Goal: Task Accomplishment & Management: Manage account settings

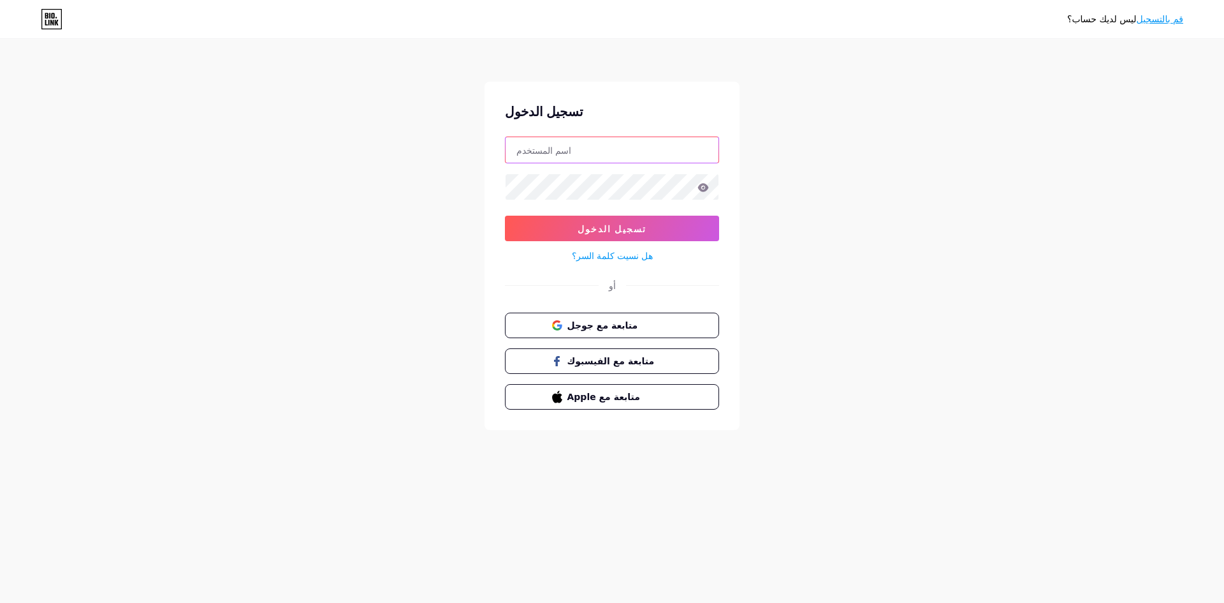
type input "[EMAIL_ADDRESS][DOMAIN_NAME]"
click at [581, 150] on input "[EMAIL_ADDRESS][DOMAIN_NAME]" at bounding box center [612, 150] width 213 height 26
click at [534, 166] on form "[EMAIL_ADDRESS][DOMAIN_NAME] تسجيل الدخول هل نسيت كلمة السر؟" at bounding box center [612, 199] width 214 height 127
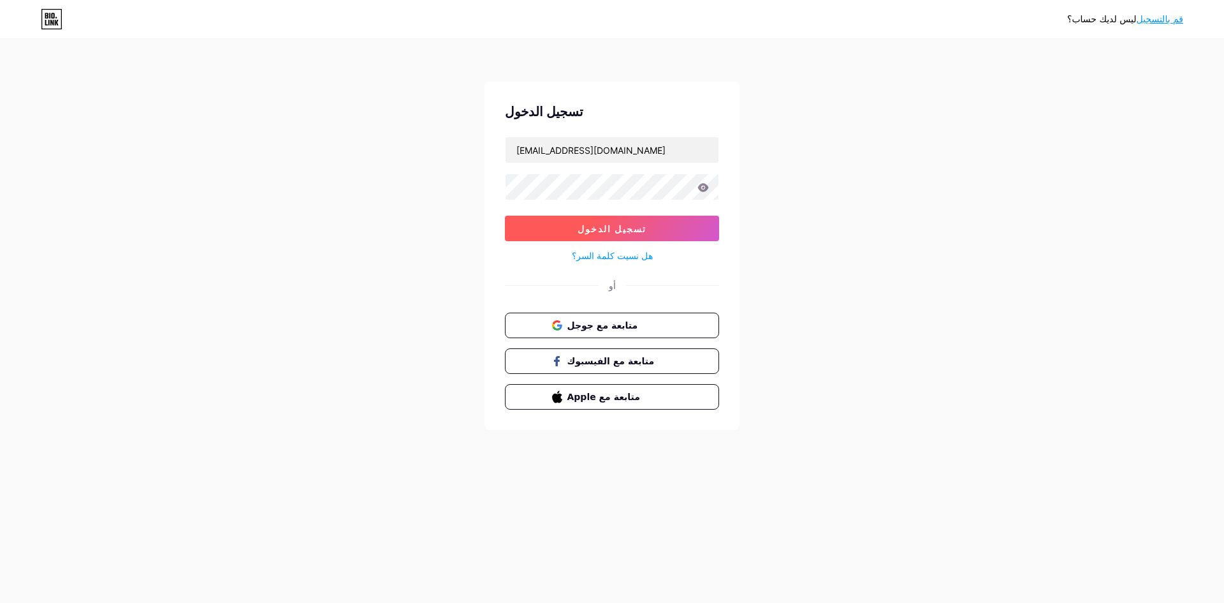
click at [589, 228] on button "تسجيل الدخول" at bounding box center [612, 229] width 214 height 26
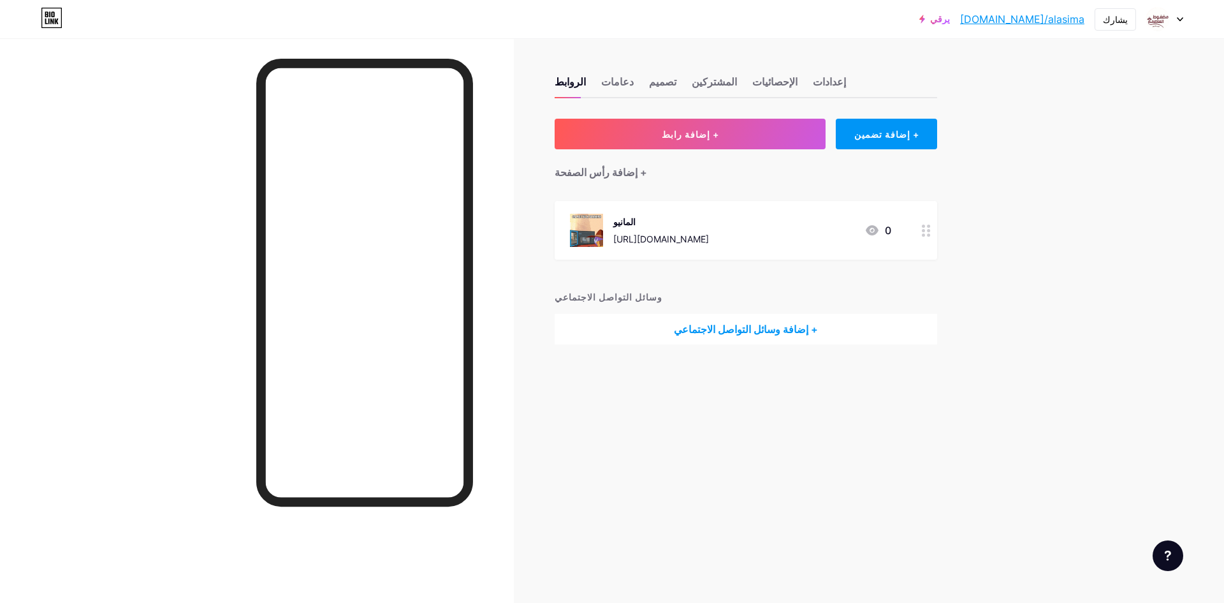
click at [1176, 16] on div at bounding box center [1164, 19] width 37 height 23
click at [1078, 182] on font "تسجيل الخروج" at bounding box center [1064, 178] width 54 height 11
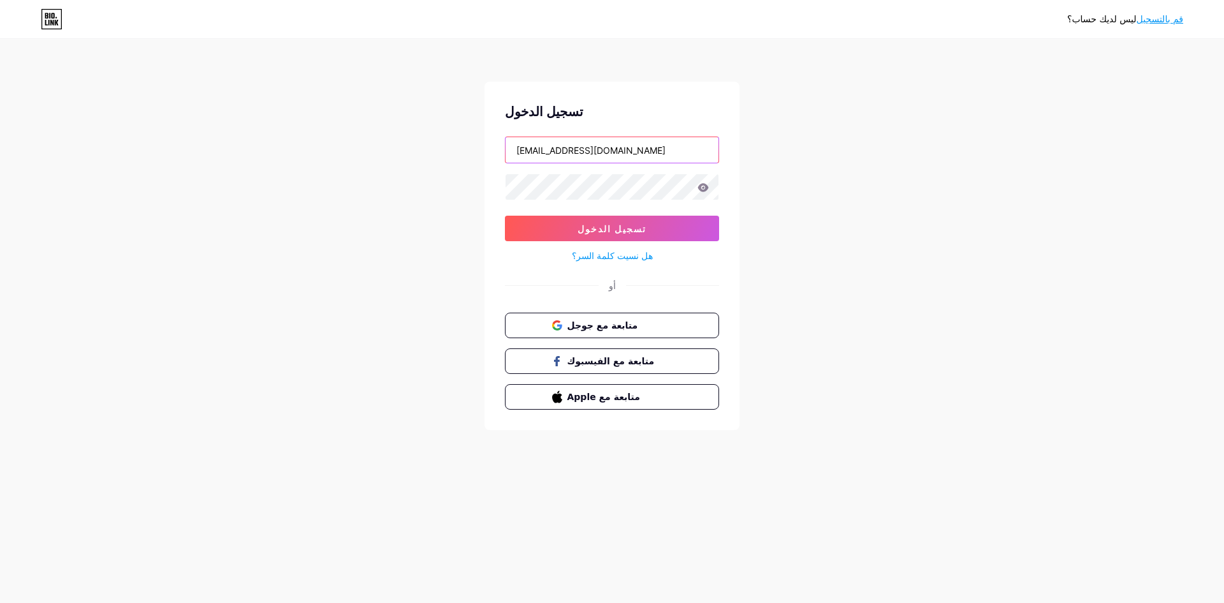
drag, startPoint x: 571, startPoint y: 150, endPoint x: 418, endPoint y: 160, distance: 154.0
click at [418, 160] on div "ليس لديك حساب؟ قم بالتسجيل تسجيل الدخول alasmhmktb0@gmail.com تسجيل الدخول هل ن…" at bounding box center [612, 235] width 1224 height 471
click at [557, 147] on input "@gmail.com" at bounding box center [612, 150] width 213 height 26
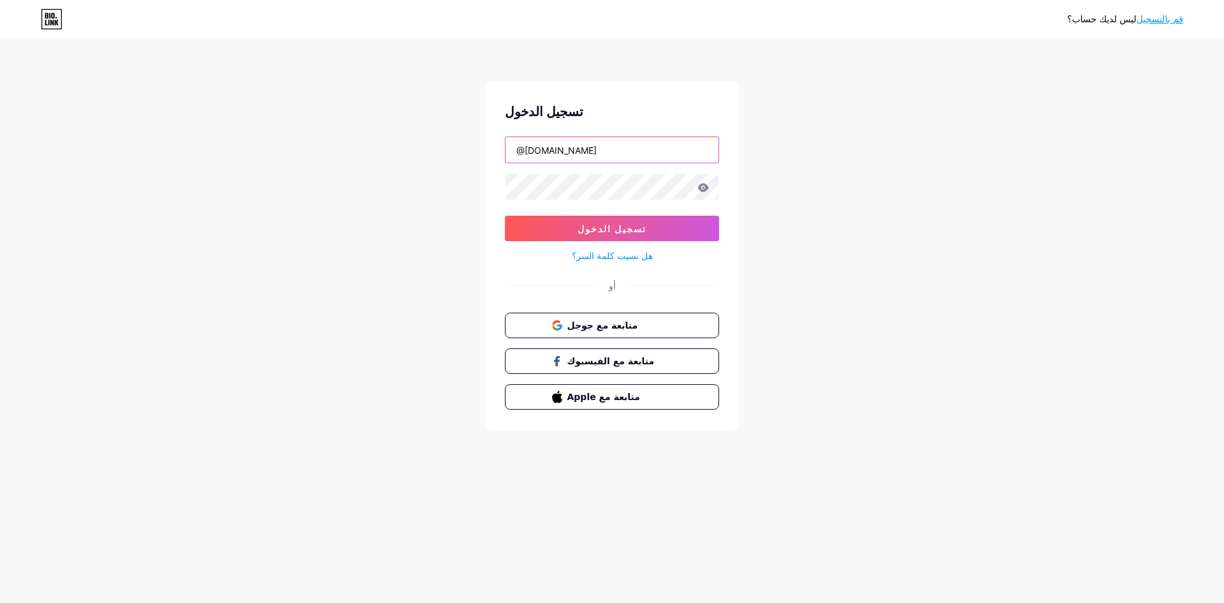
paste input "lapfowal"
type input "lapfowal@gmail.com"
click at [611, 145] on input "lapfowal@gmail.com" at bounding box center [612, 150] width 213 height 26
click at [699, 189] on icon at bounding box center [703, 187] width 11 height 8
click at [520, 218] on button "تسجيل الدخول" at bounding box center [612, 229] width 214 height 26
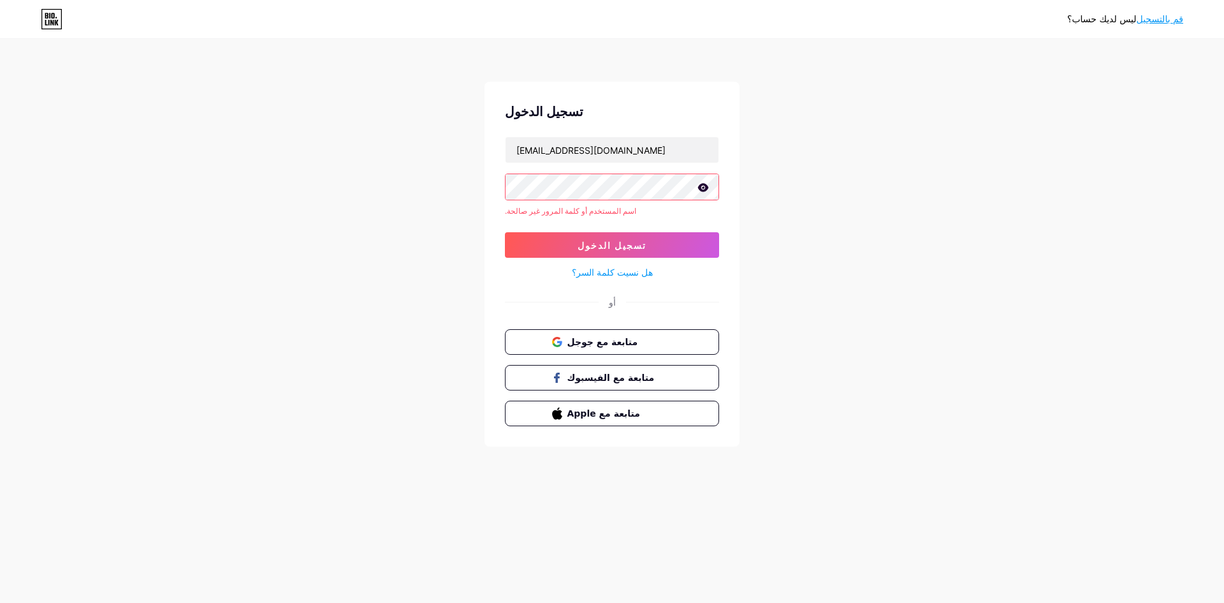
click at [466, 192] on div "ليس لديك حساب؟ قم بالتسجيل تسجيل الدخول lapfowal@gmail.com اسم المستخدم أو كلمة…" at bounding box center [612, 243] width 1224 height 487
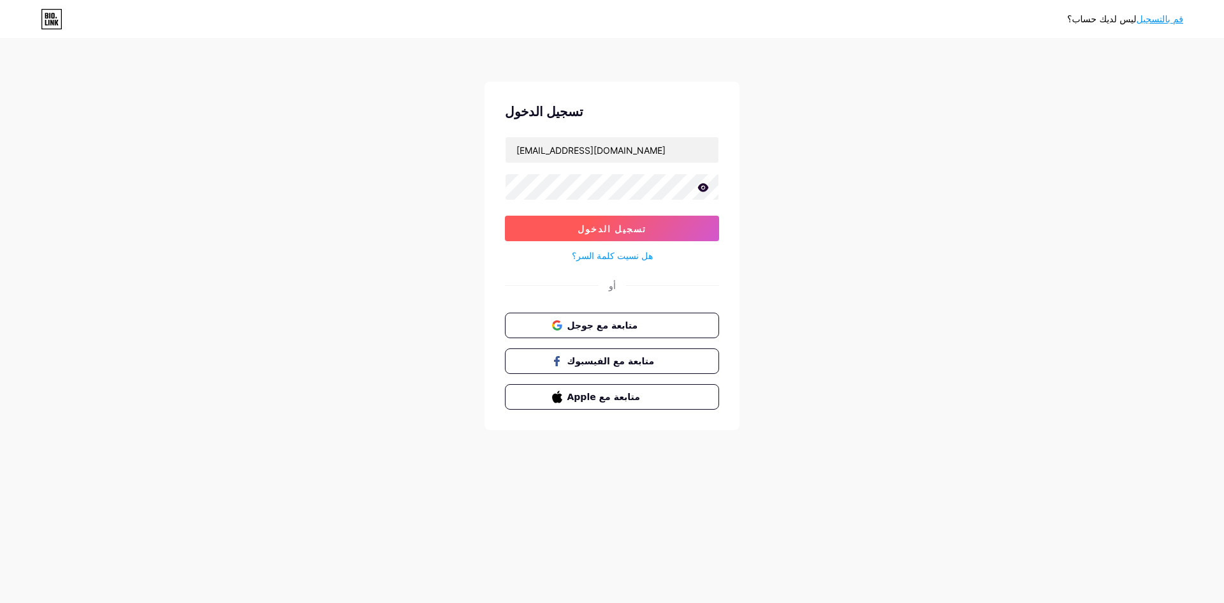
click at [533, 225] on button "تسجيل الدخول" at bounding box center [612, 229] width 214 height 26
click at [550, 231] on button "تسجيل الدخول" at bounding box center [612, 229] width 214 height 26
click at [551, 226] on button "تسجيل الدخول" at bounding box center [612, 229] width 214 height 26
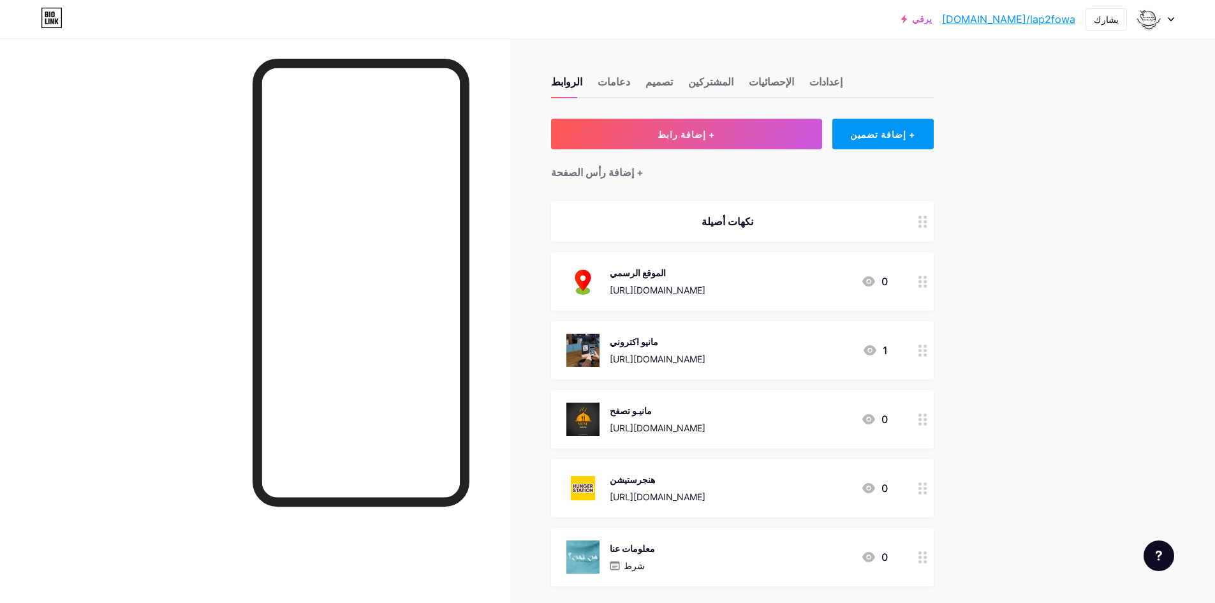
click at [1164, 17] on div at bounding box center [1155, 19] width 37 height 23
click at [1078, 174] on li "تسجيل الخروج" at bounding box center [1094, 179] width 158 height 34
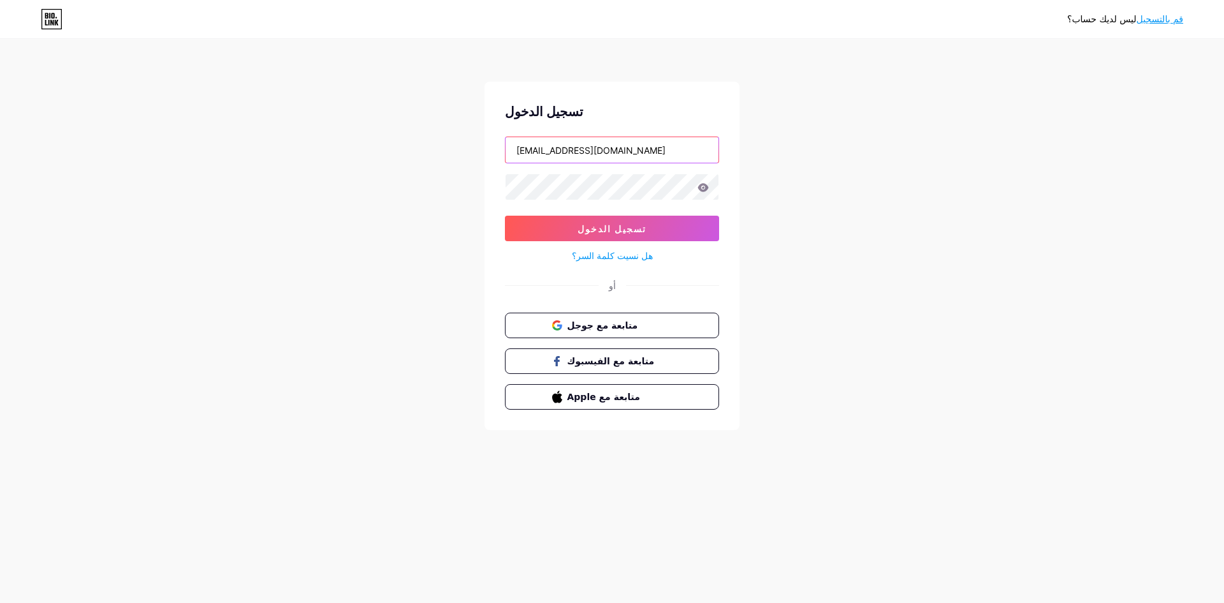
drag, startPoint x: 605, startPoint y: 145, endPoint x: 448, endPoint y: 156, distance: 157.9
click at [448, 156] on div "ليس لديك حساب؟ قم بالتسجيل تسجيل الدخول lapfowal@gmail.com تسجيل الدخول هل نسيت…" at bounding box center [612, 235] width 1224 height 471
click at [548, 223] on button "تسجيل الدخول" at bounding box center [612, 229] width 214 height 26
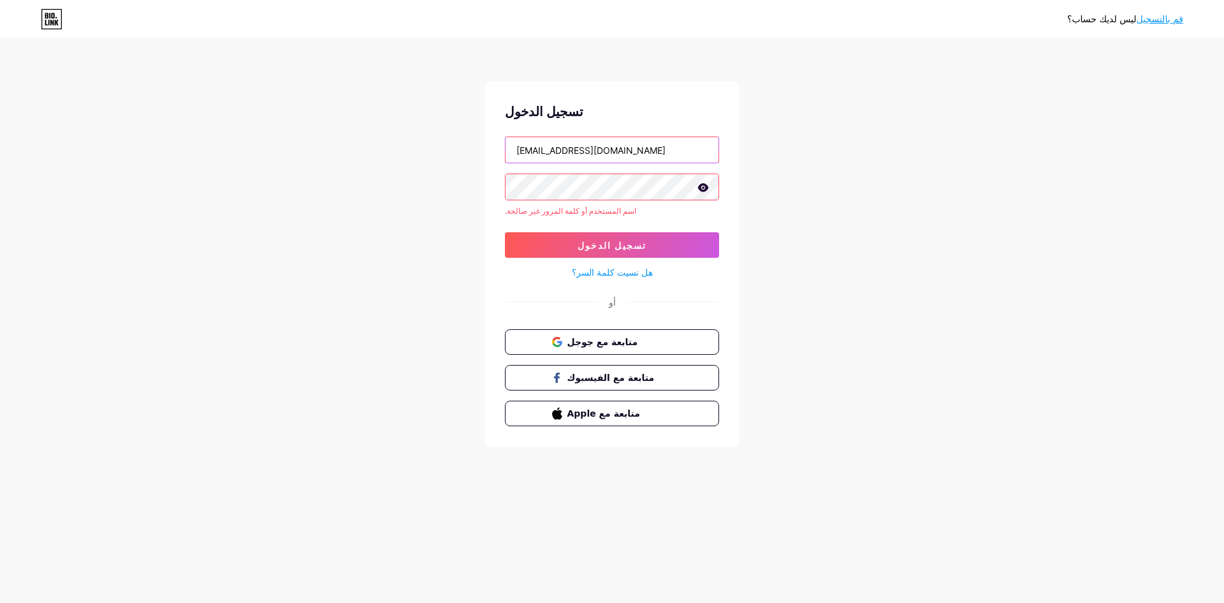
click at [536, 151] on input "labtwbalmwq@gmai.com" at bounding box center [612, 150] width 213 height 26
click at [542, 151] on input "labtwbalmwq@gmai.com" at bounding box center [612, 150] width 213 height 26
click at [553, 151] on input "labtwbalmwq@gmai.com" at bounding box center [612, 150] width 213 height 26
drag, startPoint x: 634, startPoint y: 152, endPoint x: 363, endPoint y: 147, distance: 271.7
click at [363, 147] on div "ليس لديك حساب؟ قم بالتسجيل تسجيل الدخول labtwbalmwq@gmai.com اسم المستخدم أو كل…" at bounding box center [612, 243] width 1224 height 487
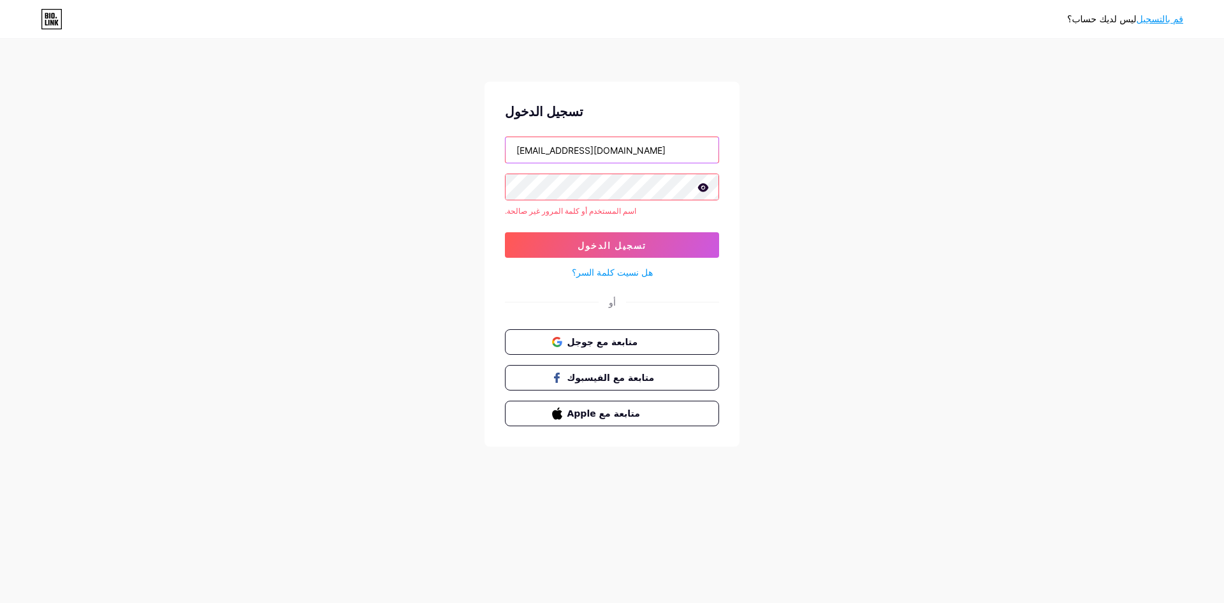
type input "OMALHARITH1988@GMAIL.COM"
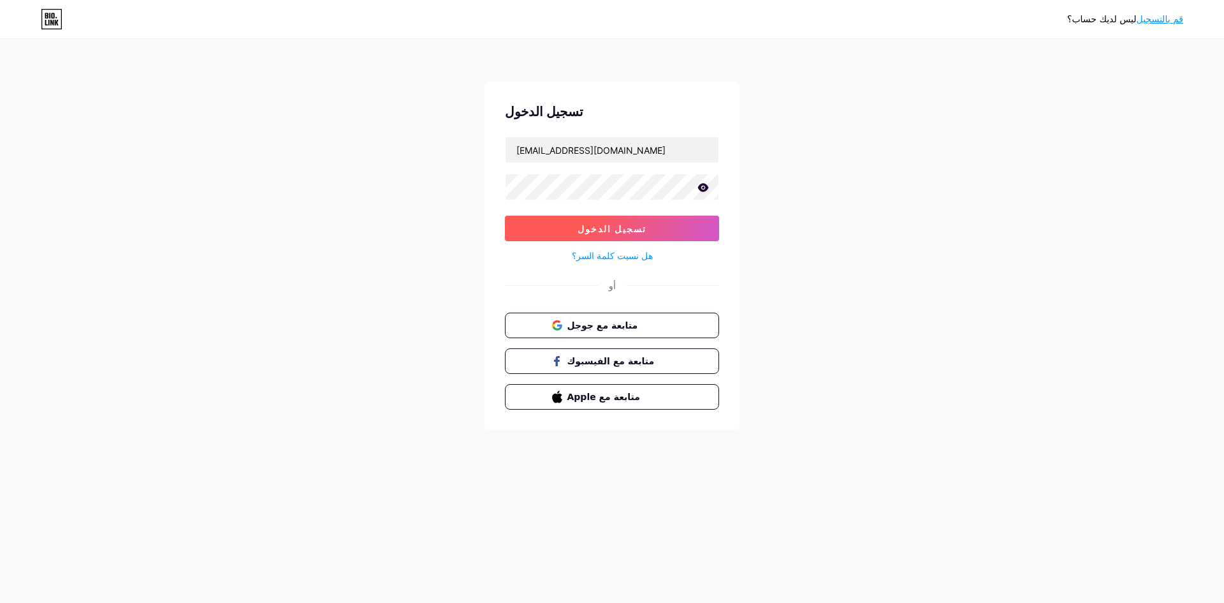
click at [548, 226] on button "تسجيل الدخول" at bounding box center [612, 229] width 214 height 26
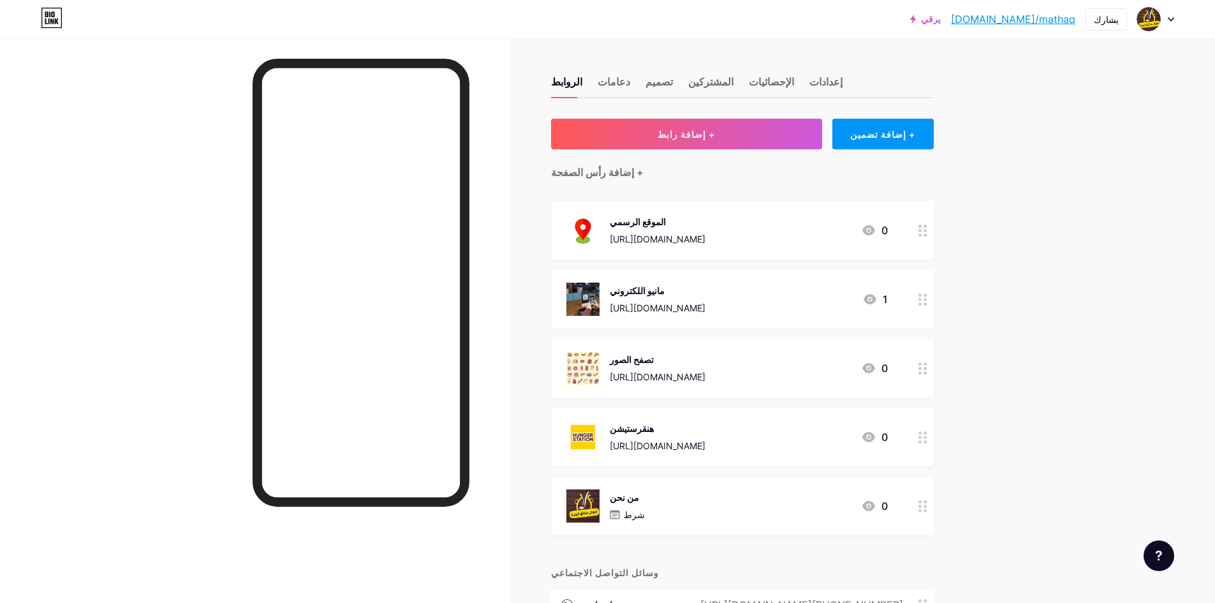
click at [1171, 18] on icon at bounding box center [1170, 19] width 6 height 4
click at [1078, 179] on li "تسجيل الخروج" at bounding box center [1094, 179] width 158 height 34
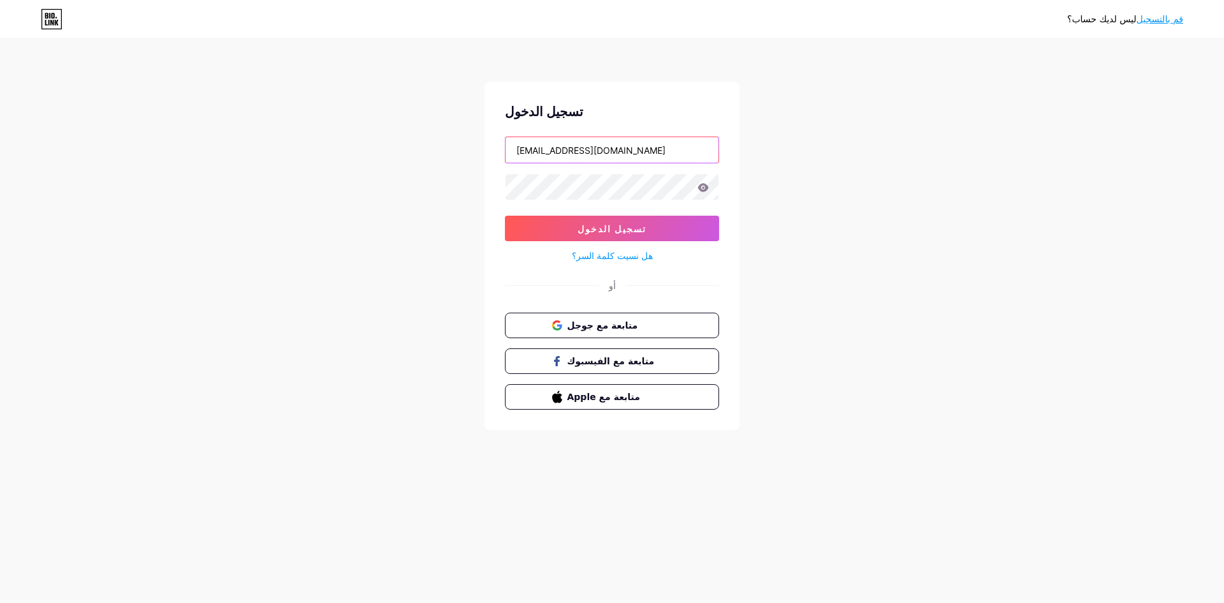
drag, startPoint x: 596, startPoint y: 150, endPoint x: 460, endPoint y: 162, distance: 136.3
click at [460, 162] on div "ليس لديك حساب؟ قم بالتسجيل تسجيل الدخول OMALHARITH1988@GMAIL.COM تسجيل الدخول ه…" at bounding box center [612, 235] width 1224 height 471
drag, startPoint x: 623, startPoint y: 147, endPoint x: 742, endPoint y: 147, distance: 118.6
click at [742, 147] on div "ليس لديك حساب؟ قم بالتسجيل تسجيل الدخول labtwbalmwq@gmail.com@GMAIL.COM تسجيل ا…" at bounding box center [612, 235] width 1224 height 471
type input "labtwbalmwq@gmail.com"
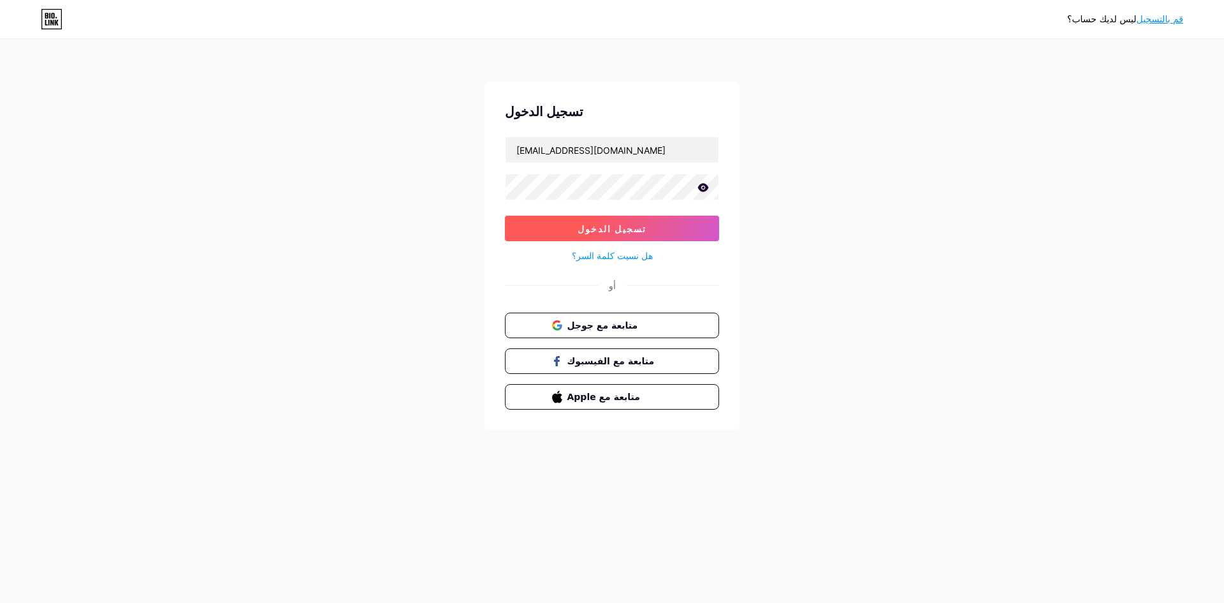
click at [543, 223] on button "تسجيل الدخول" at bounding box center [612, 229] width 214 height 26
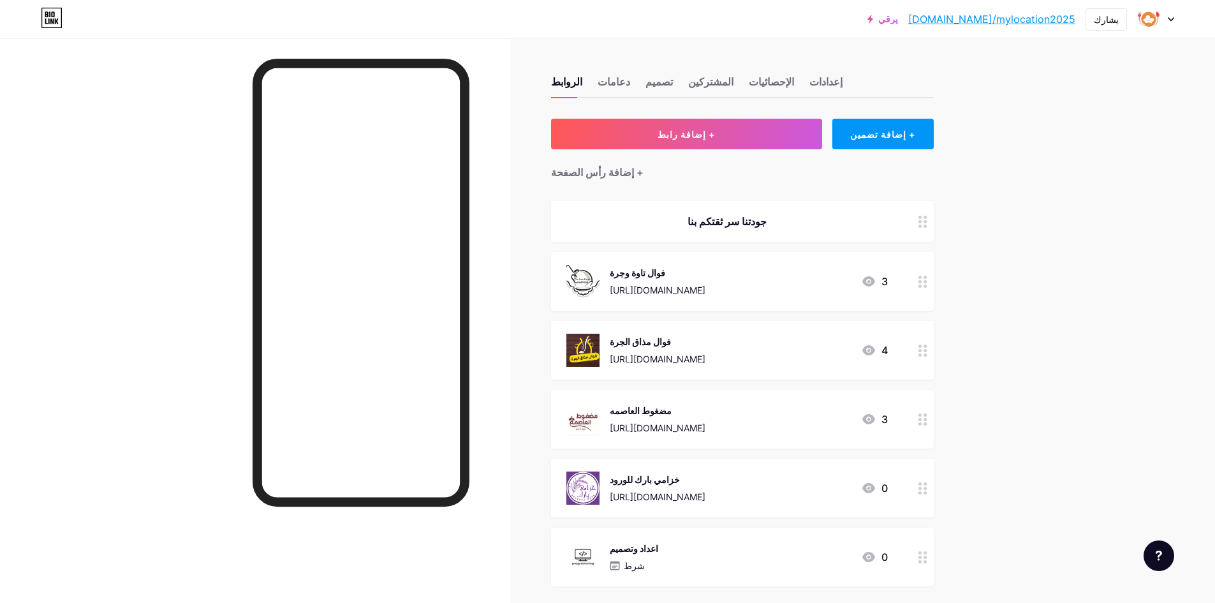
click at [1170, 18] on icon at bounding box center [1170, 19] width 6 height 4
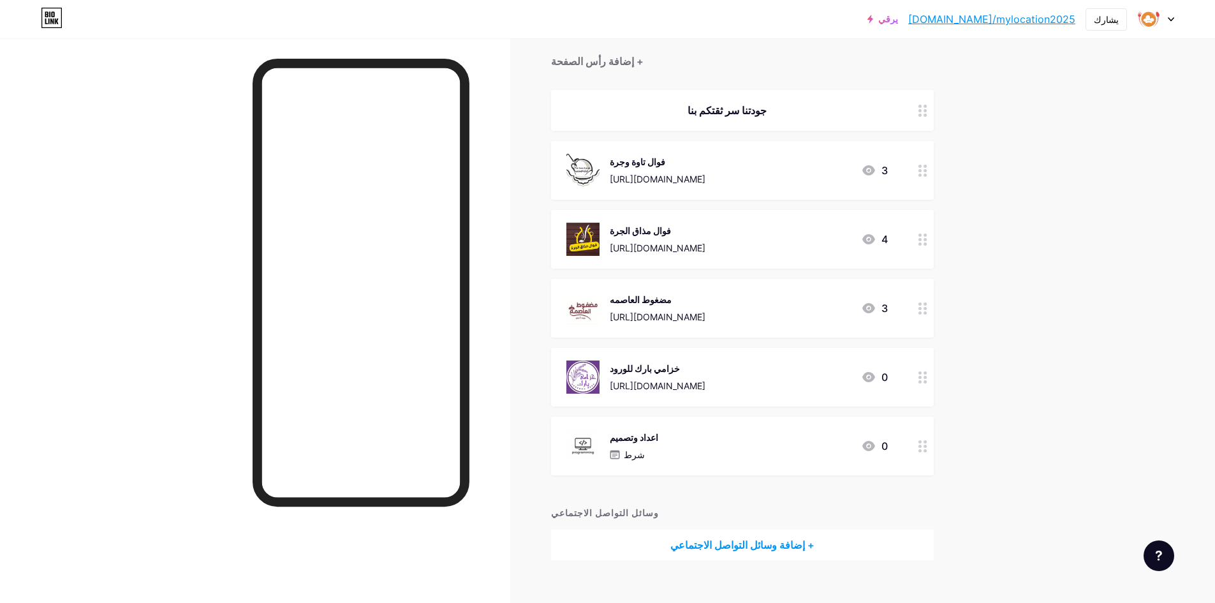
scroll to position [128, 0]
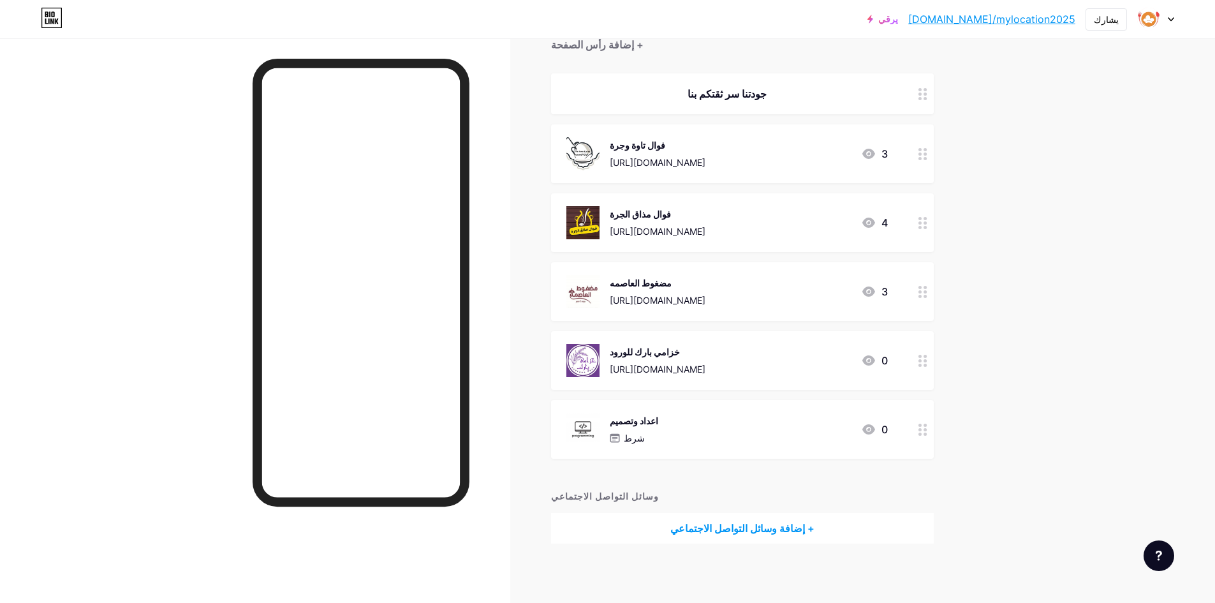
click at [705, 301] on font "[URL][DOMAIN_NAME]" at bounding box center [658, 300] width 96 height 11
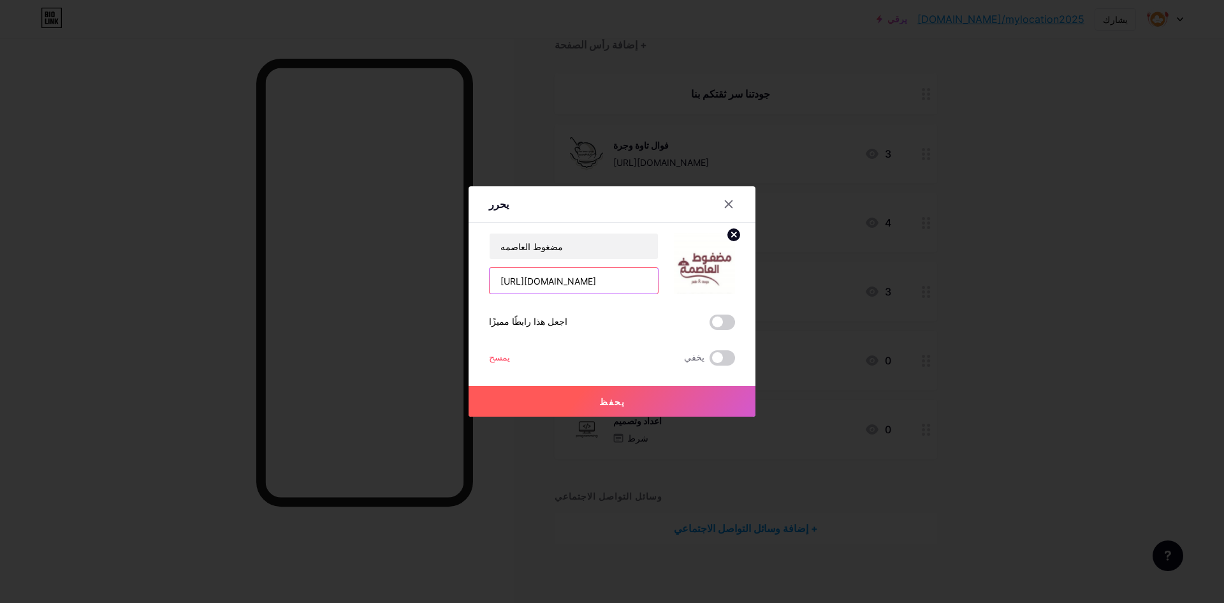
drag, startPoint x: 626, startPoint y: 284, endPoint x: 448, endPoint y: 286, distance: 178.6
click at [448, 286] on div "يحرر محتوى يوتيوب تشغيل فيديو اليوتيوب دون مغادرة صفحتك. يضيف [GEOGRAPHIC_DATA]…" at bounding box center [612, 301] width 1224 height 603
click at [729, 203] on icon at bounding box center [729, 204] width 7 height 7
